Goal: Task Accomplishment & Management: Manage account settings

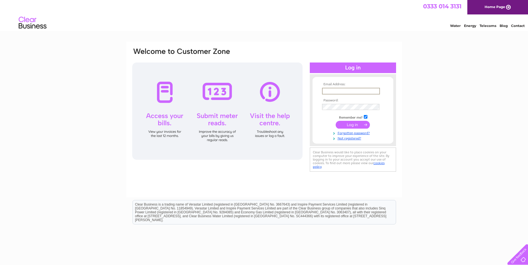
click at [327, 90] on input "text" at bounding box center [351, 91] width 58 height 7
paste input "[EMAIL_ADDRESS][DOMAIN_NAME]"
type input "[EMAIL_ADDRESS][DOMAIN_NAME]"
click at [367, 116] on input "checkbox" at bounding box center [366, 117] width 4 height 4
checkbox input "false"
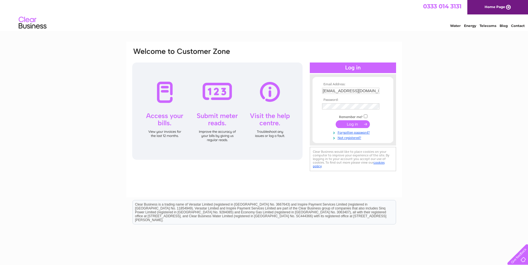
click at [358, 125] on input "submit" at bounding box center [352, 124] width 34 height 8
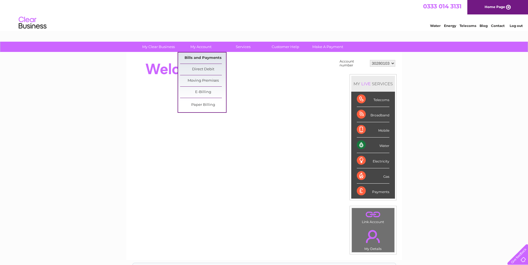
click at [206, 59] on link "Bills and Payments" at bounding box center [203, 58] width 46 height 11
